Goal: Download file/media

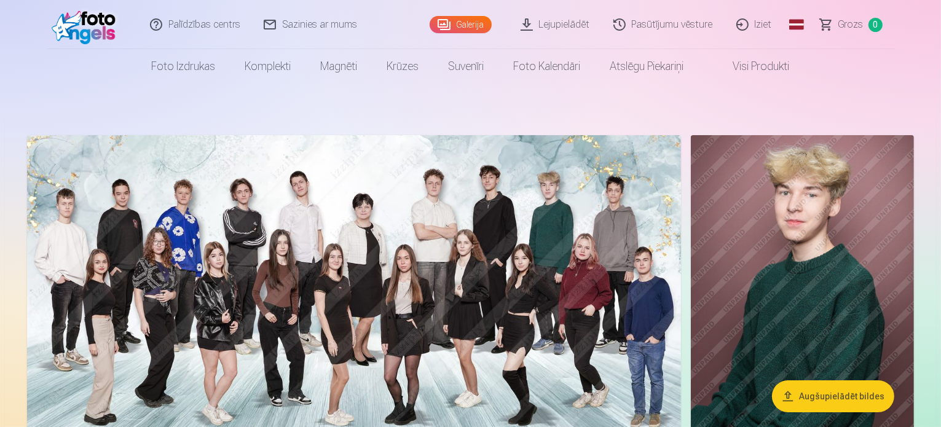
click at [579, 21] on link "Lejupielādēt" at bounding box center [556, 24] width 93 height 49
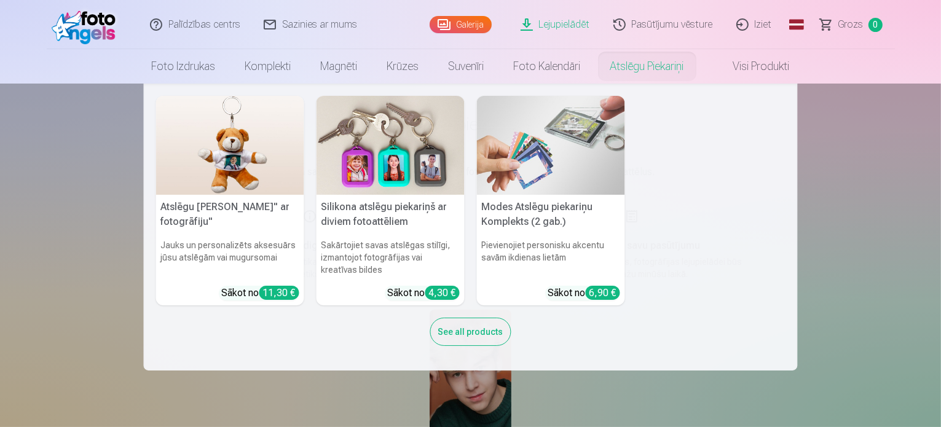
click at [879, 224] on nav "Atslēgu piekariņš Lācītis" ar fotogrāfiju" Jauks un personalizēts aksesuārs jūs…" at bounding box center [470, 227] width 941 height 287
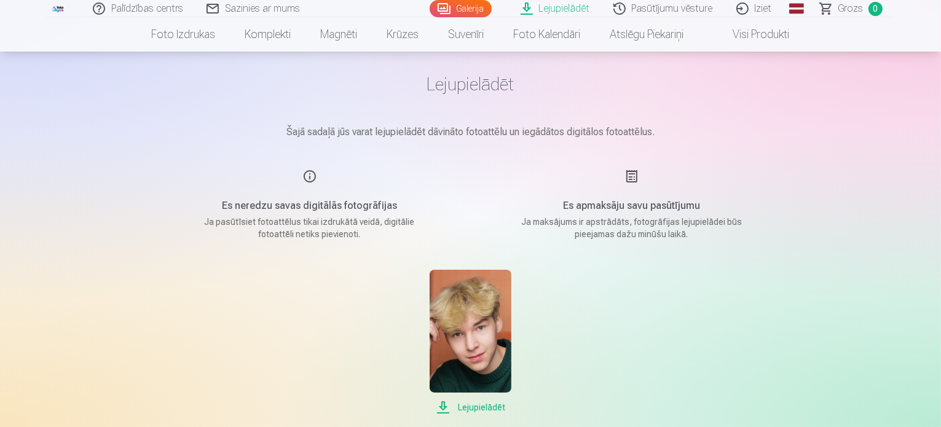
scroll to position [61, 0]
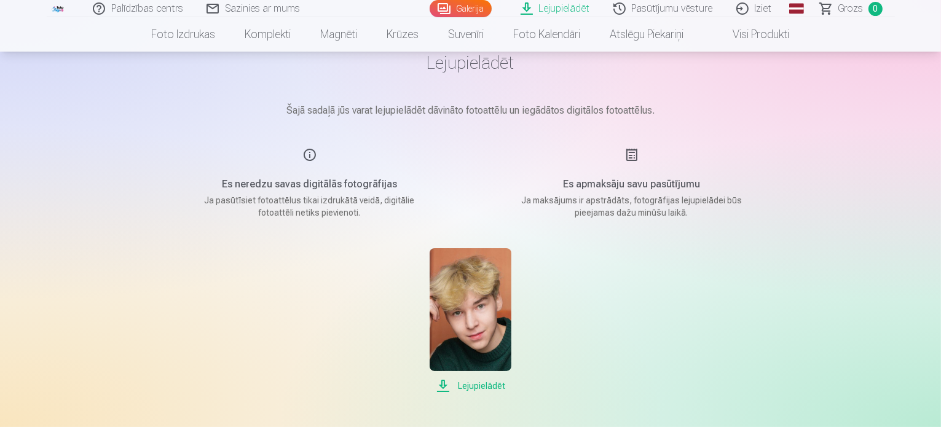
click at [482, 386] on span "Lejupielādēt" at bounding box center [471, 386] width 82 height 15
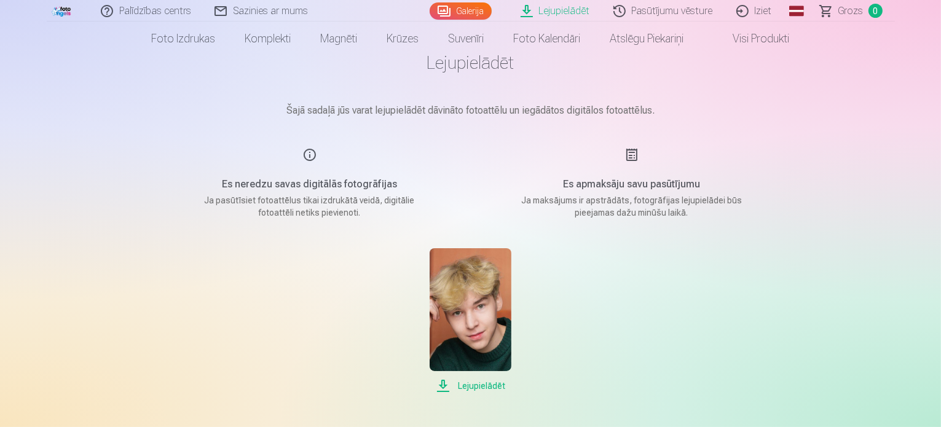
scroll to position [0, 0]
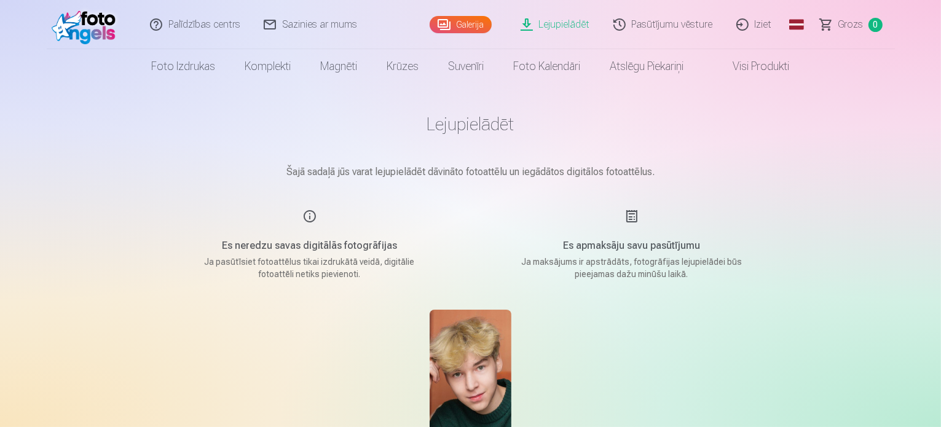
click at [754, 23] on link "Iziet" at bounding box center [754, 24] width 59 height 49
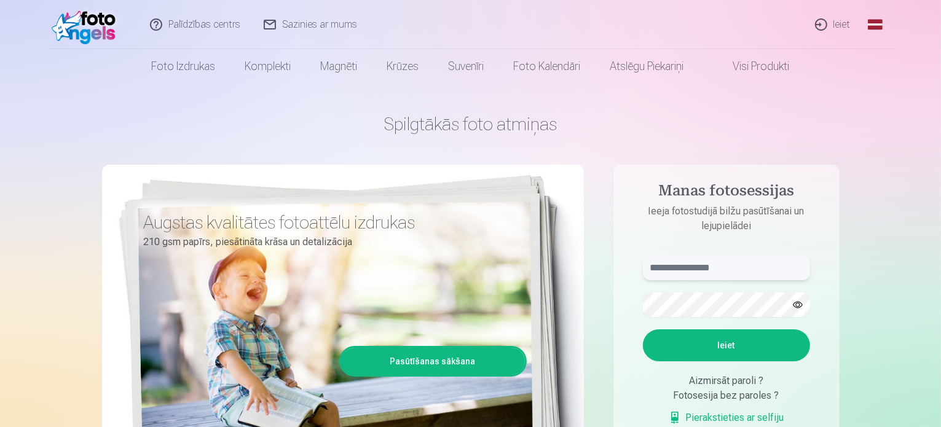
click at [669, 272] on input "text" at bounding box center [726, 268] width 167 height 25
